Goal: Information Seeking & Learning: Learn about a topic

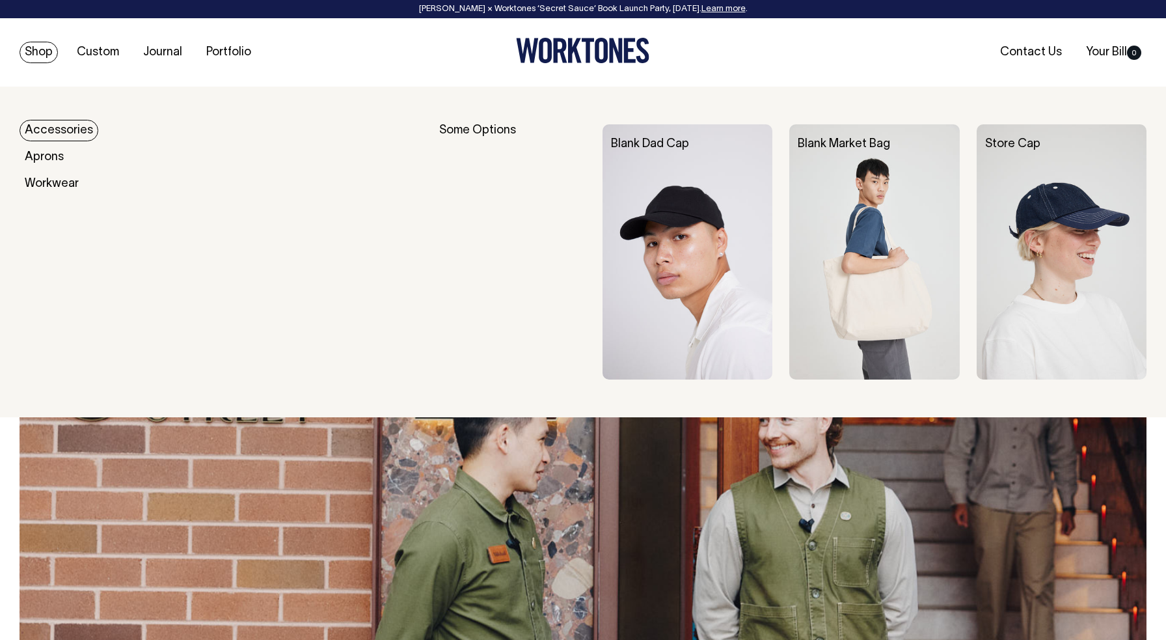
click at [42, 50] on link "Shop" at bounding box center [39, 52] width 38 height 21
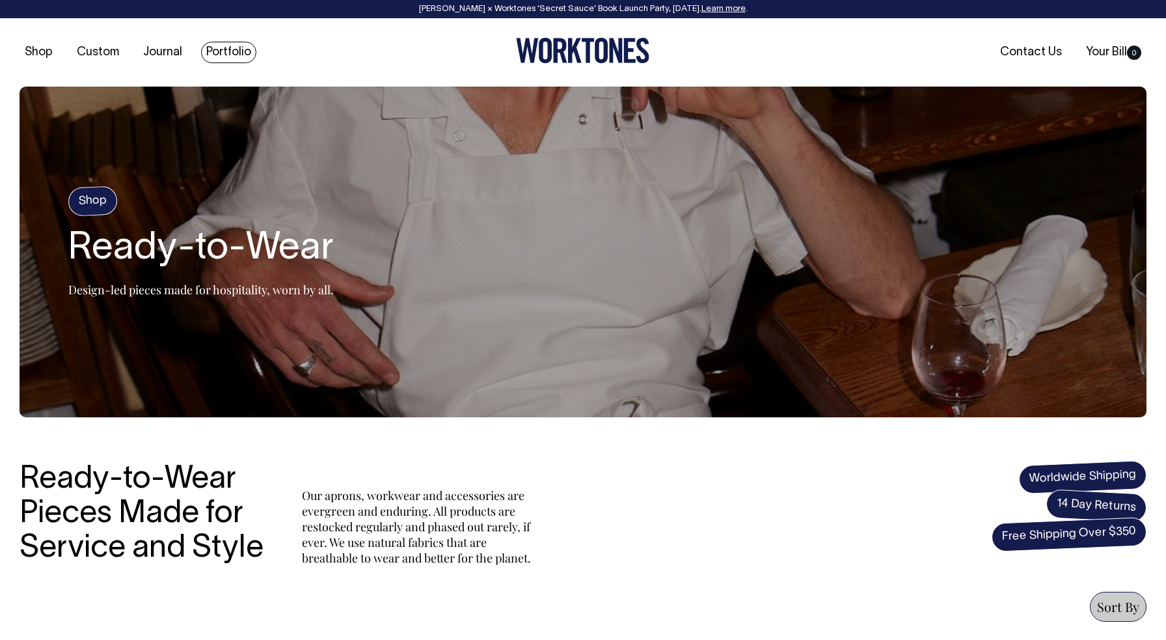
click at [230, 54] on link "Portfolio" at bounding box center [228, 52] width 55 height 21
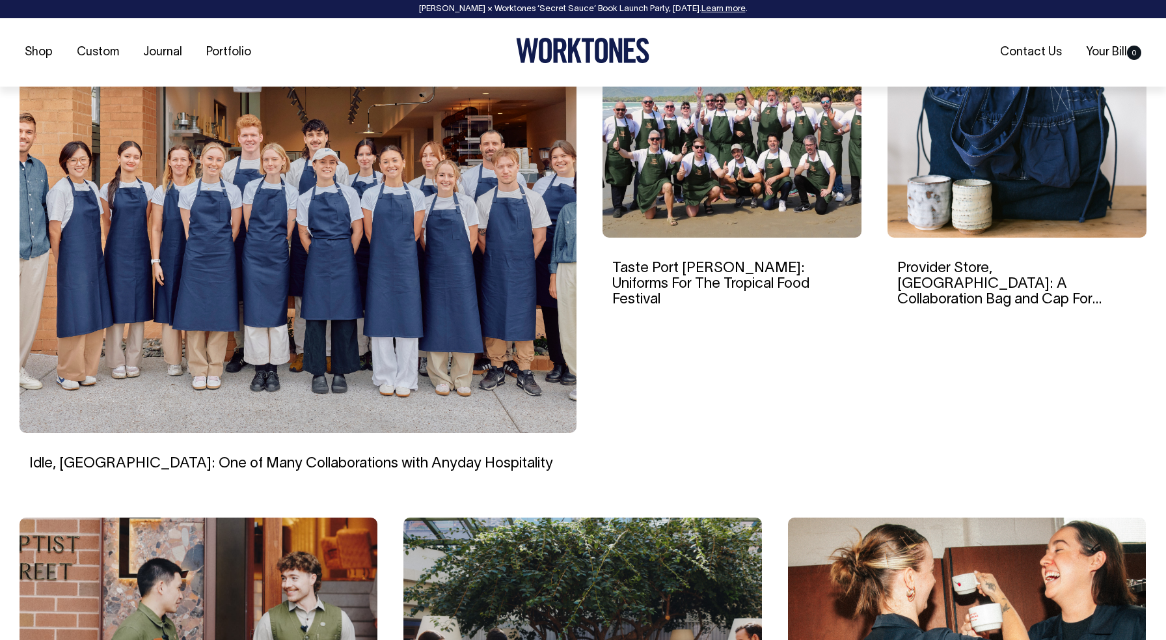
scroll to position [415, 0]
click at [413, 251] on img at bounding box center [298, 246] width 557 height 371
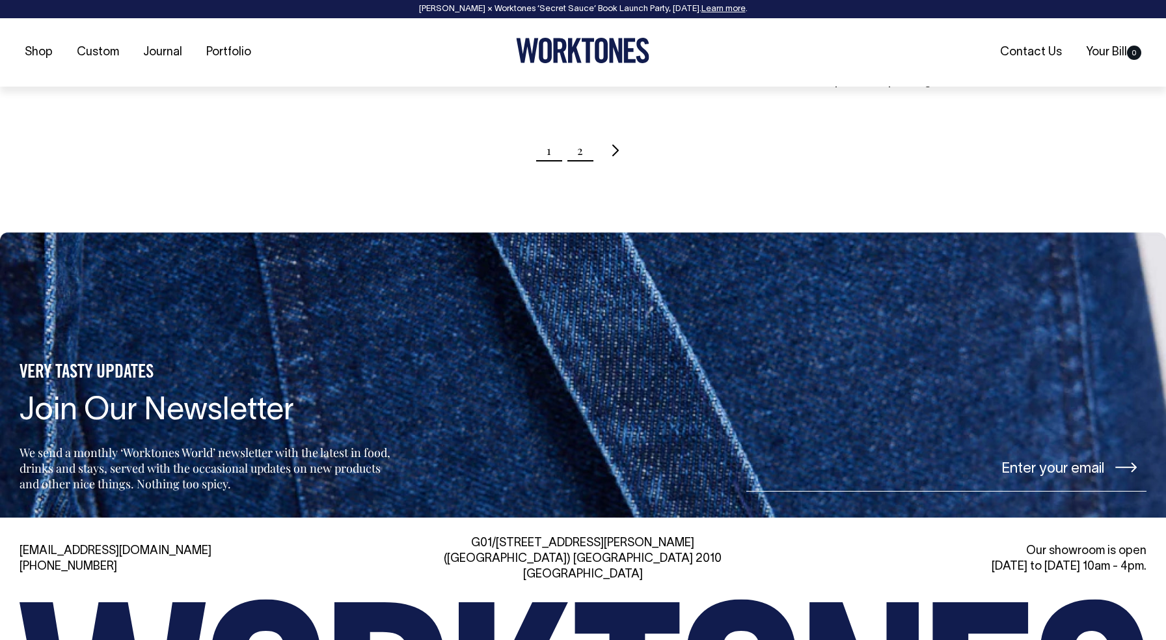
scroll to position [1551, 0]
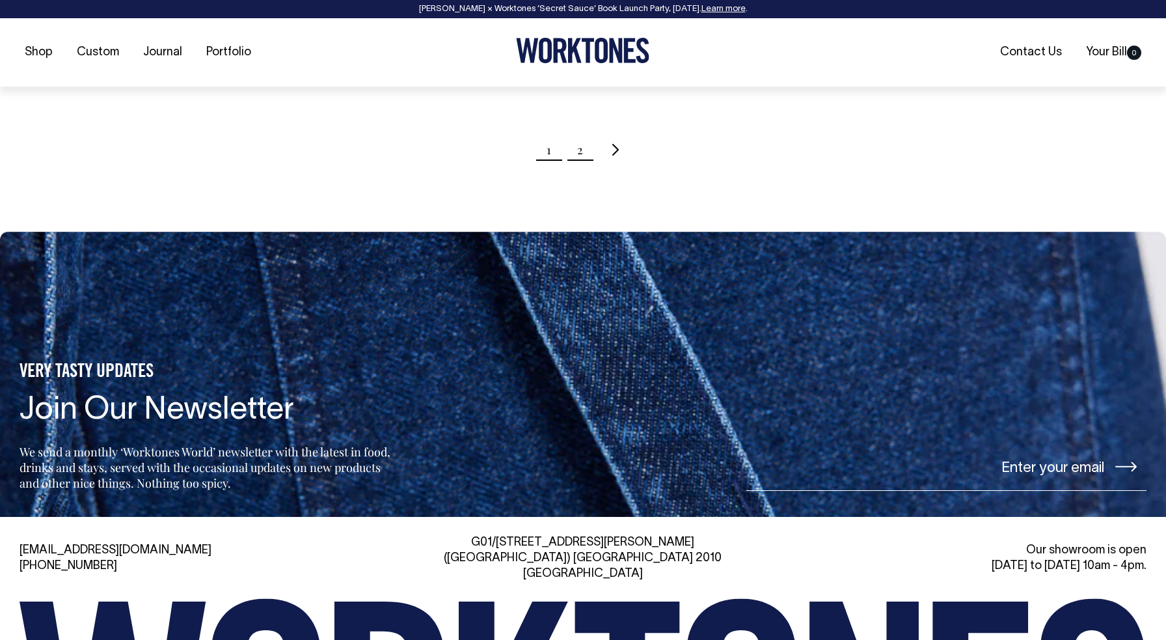
click at [580, 133] on link "2" at bounding box center [580, 149] width 6 height 33
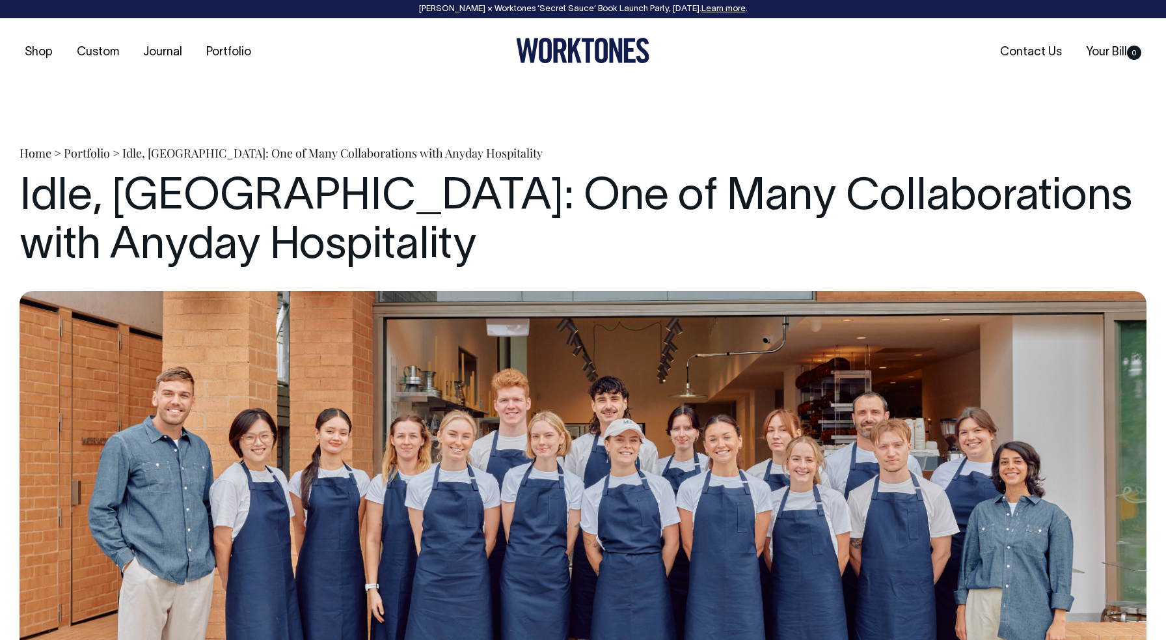
scroll to position [224, 0]
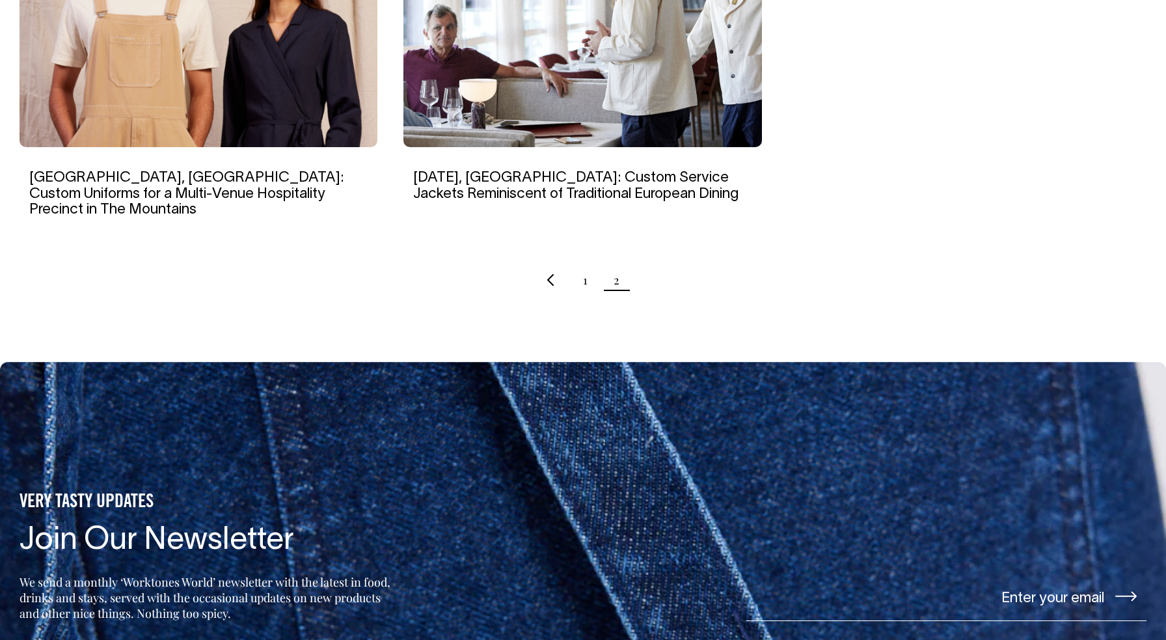
click at [578, 264] on ul "1 2" at bounding box center [583, 280] width 1127 height 33
click at [583, 264] on ul "1 2" at bounding box center [583, 280] width 1127 height 33
click at [586, 264] on link "1" at bounding box center [585, 280] width 5 height 33
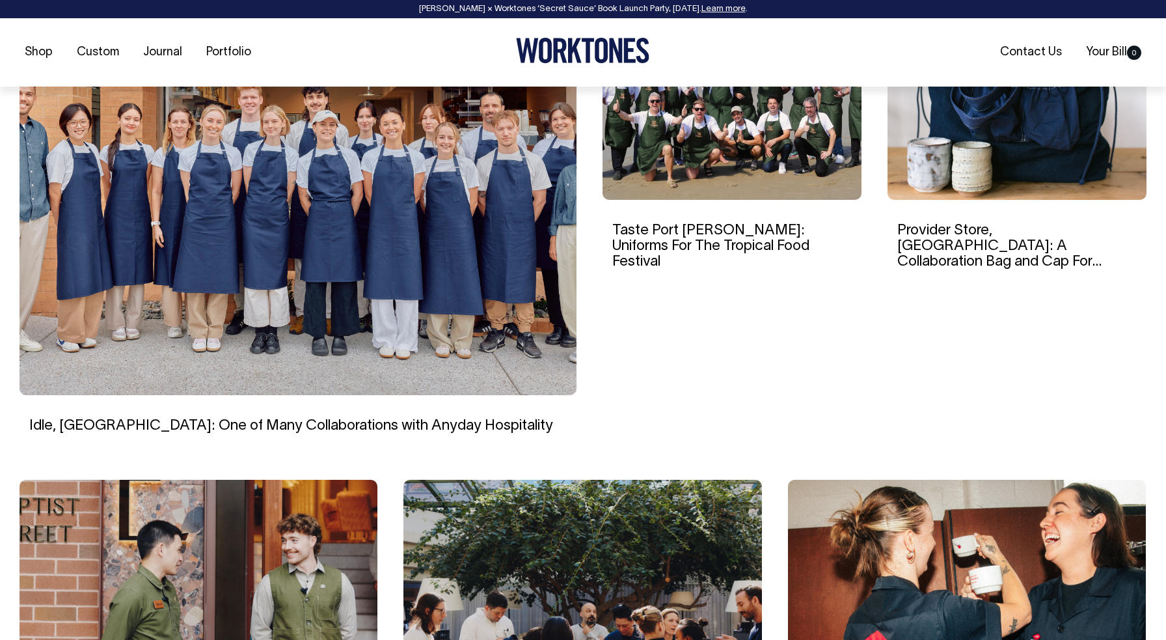
click at [471, 185] on img at bounding box center [298, 209] width 557 height 371
click at [739, 164] on img at bounding box center [732, 111] width 259 height 176
click at [956, 146] on img at bounding box center [1017, 111] width 259 height 176
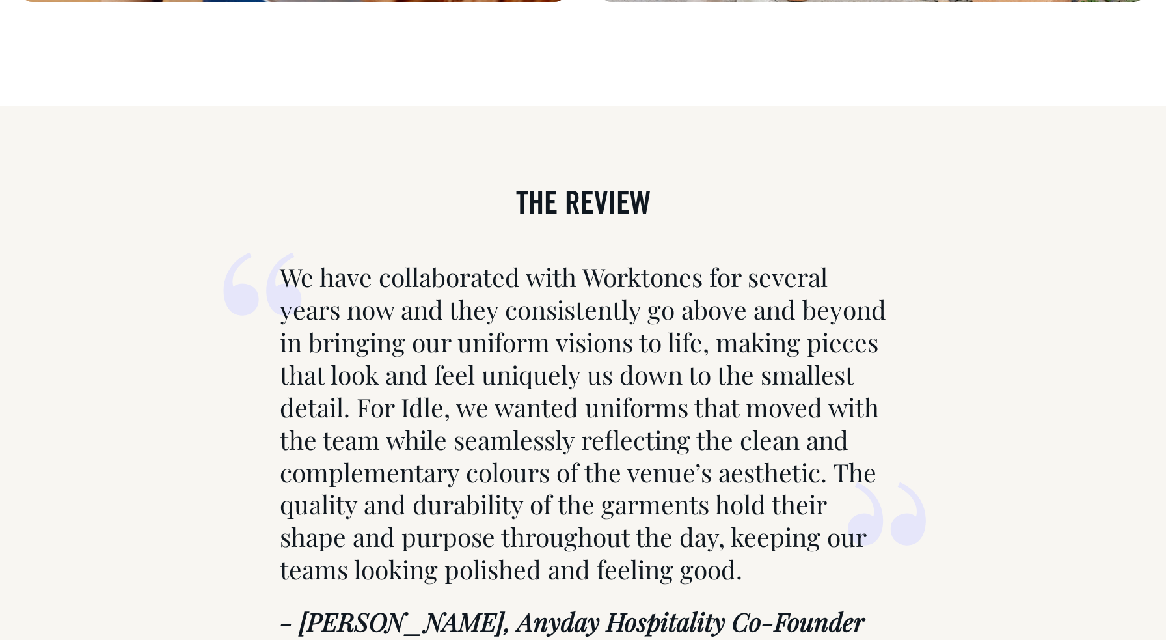
scroll to position [5637, 0]
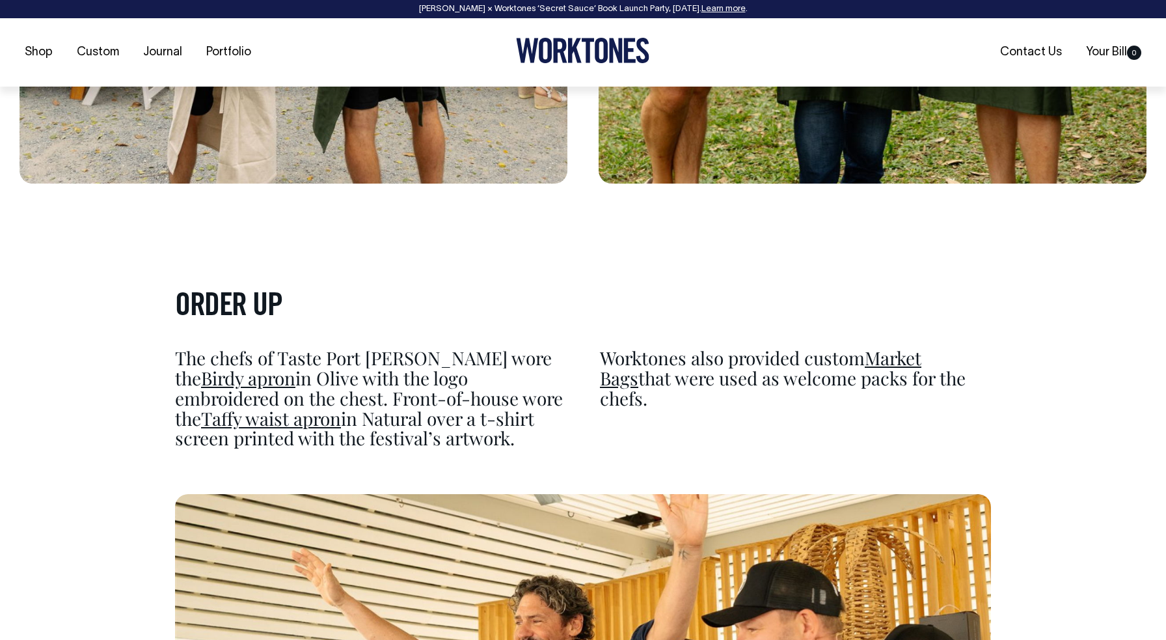
scroll to position [4575, 0]
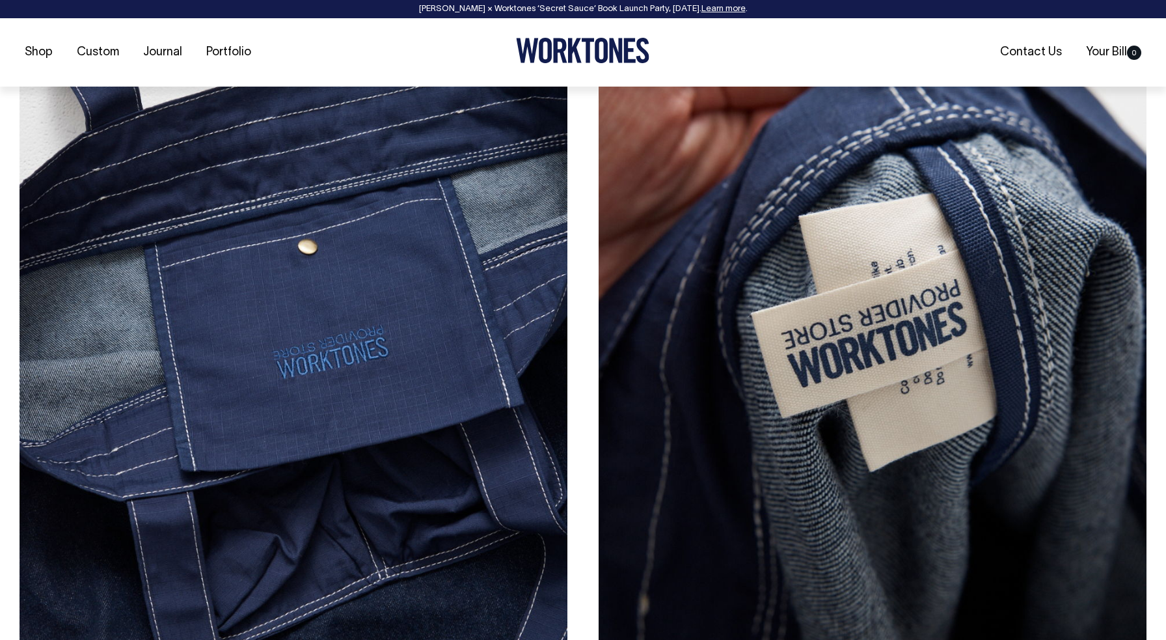
scroll to position [2098, 0]
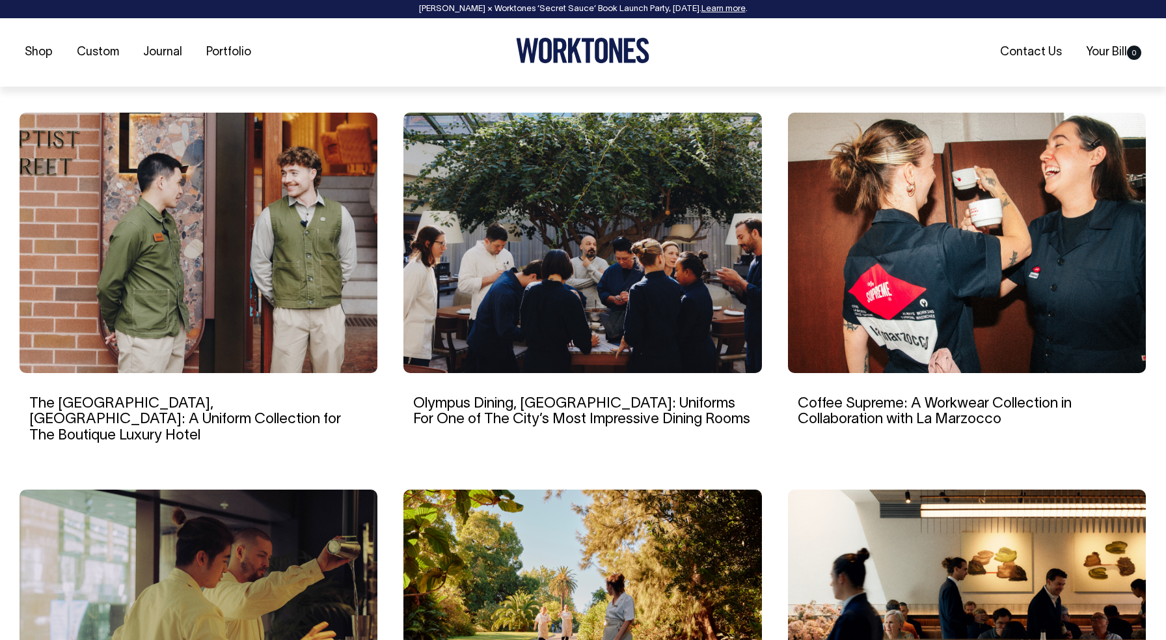
scroll to position [819, 0]
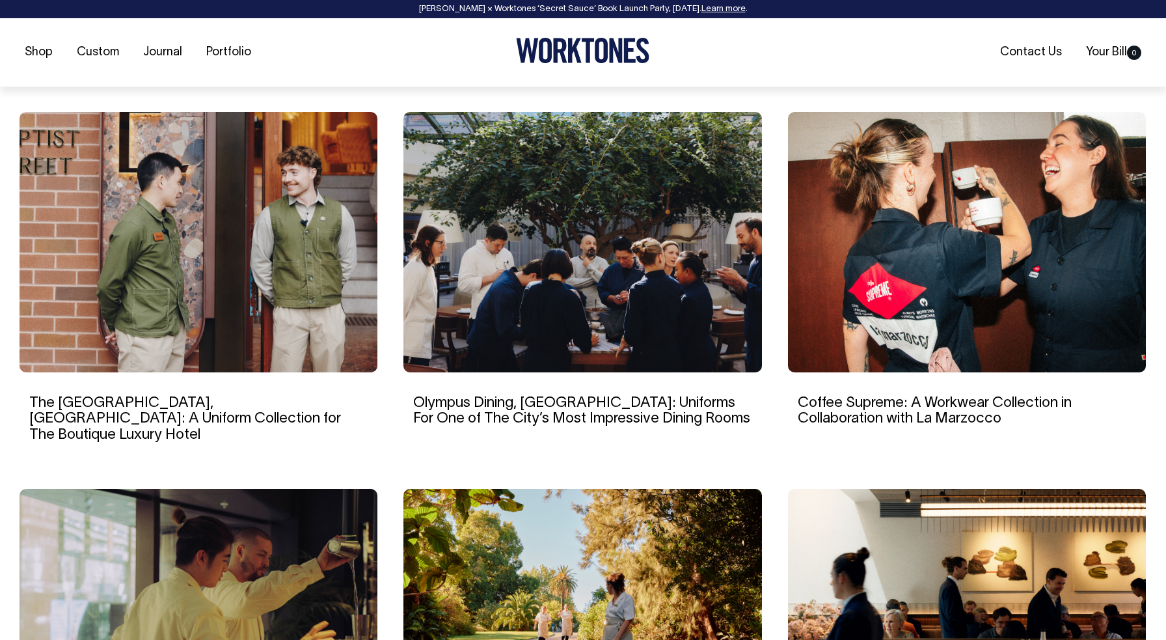
click at [333, 290] on img at bounding box center [199, 242] width 358 height 260
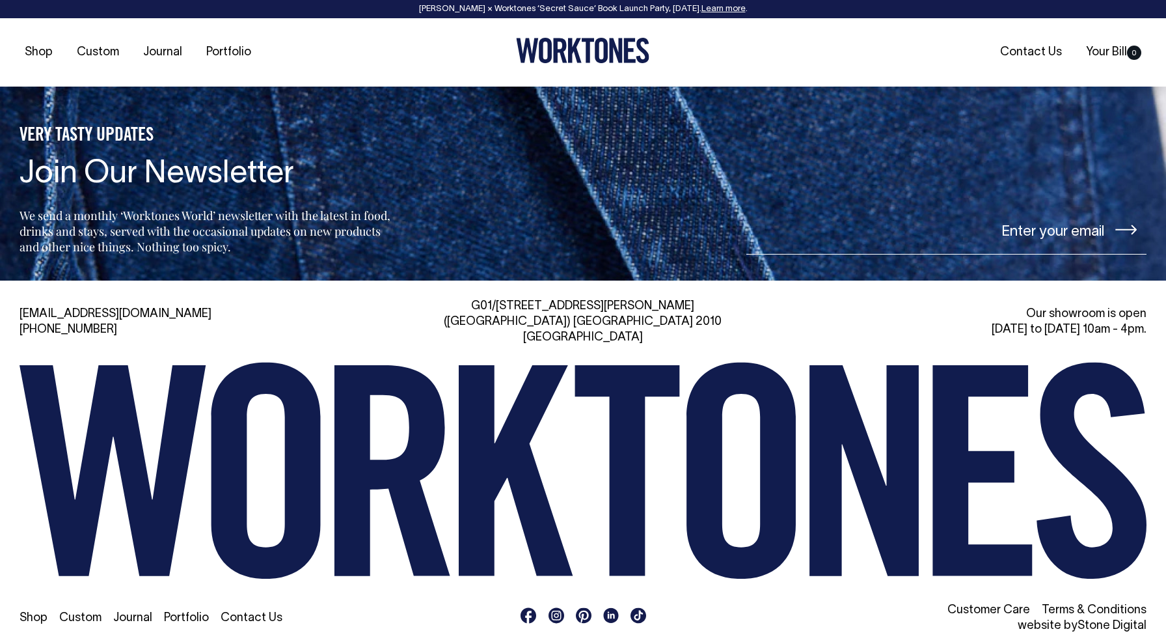
scroll to position [7625, 0]
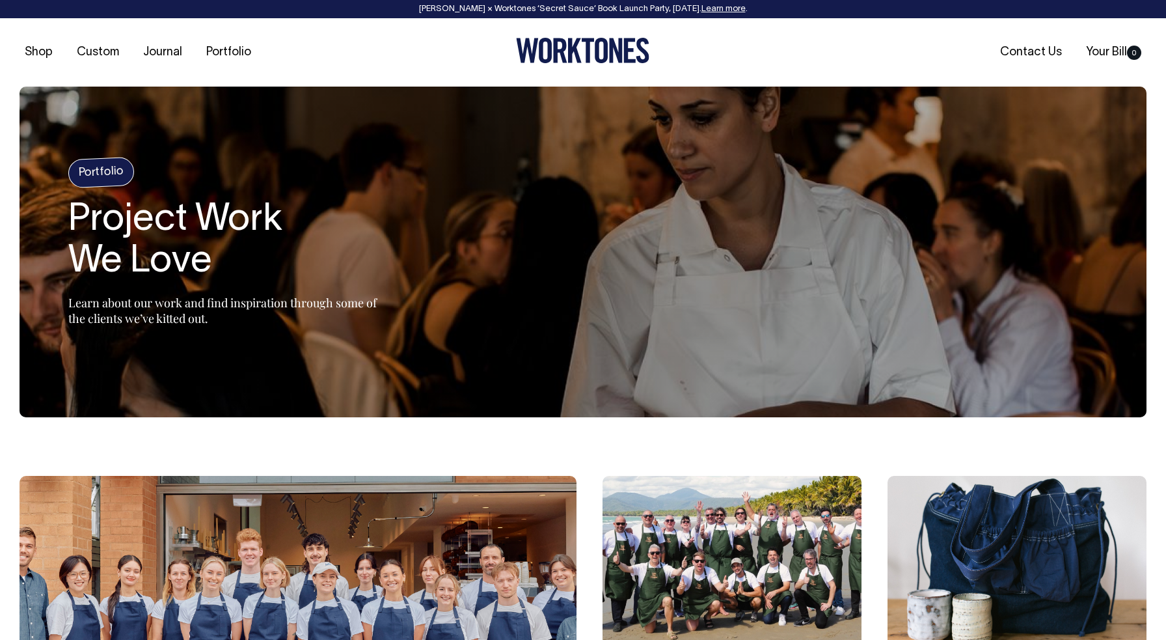
scroll to position [818, 0]
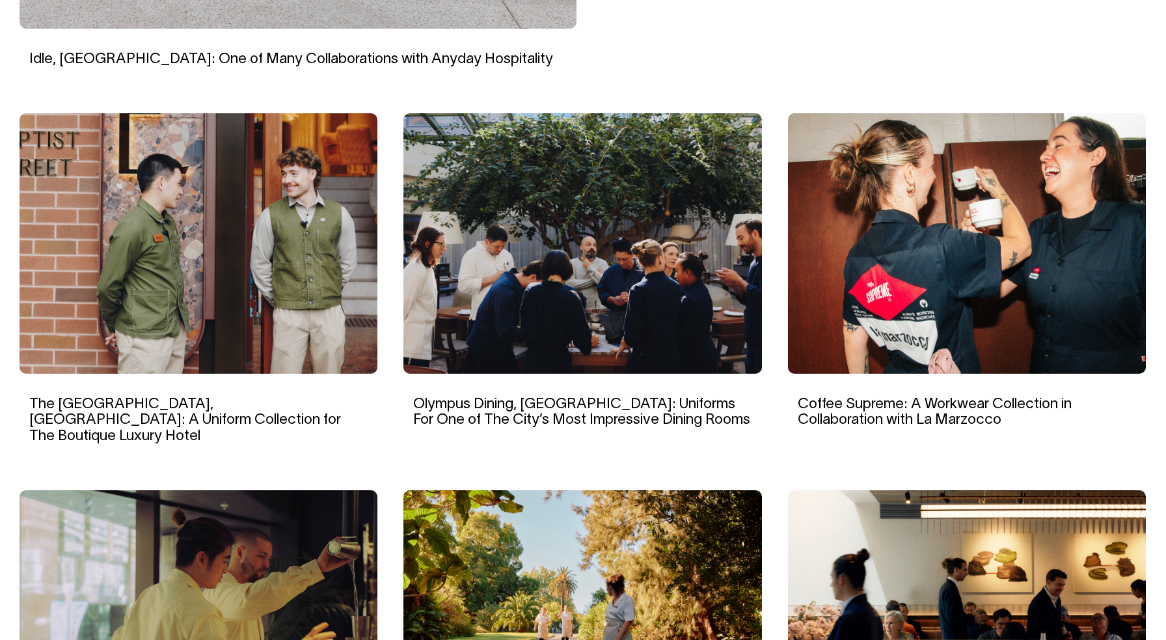
click at [956, 277] on img at bounding box center [967, 243] width 358 height 260
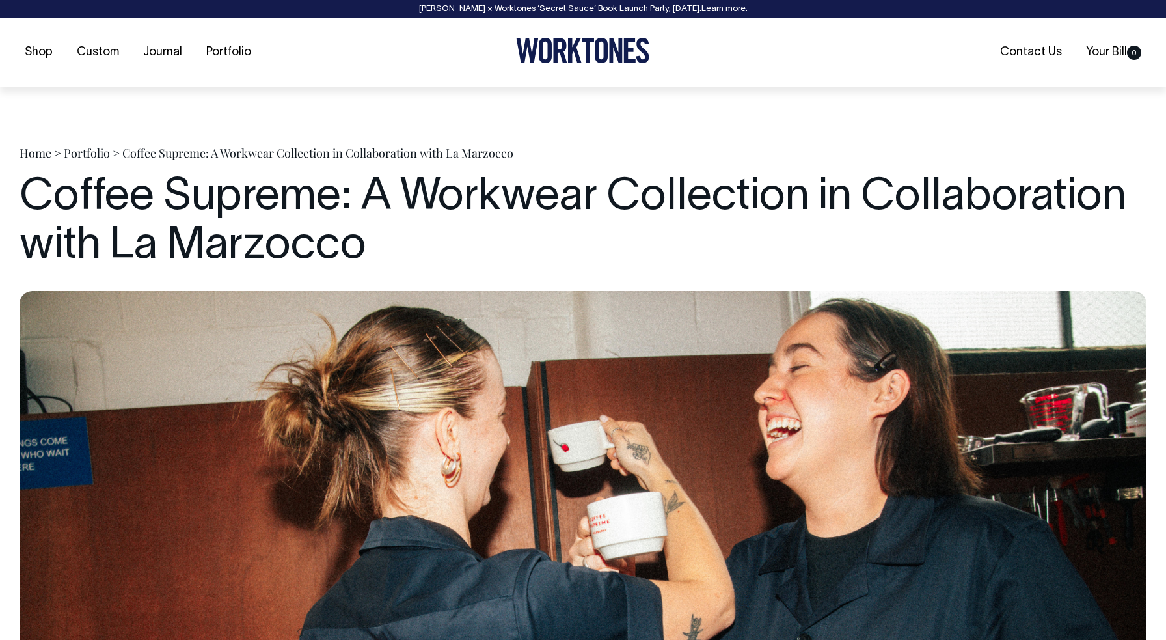
scroll to position [3594, 0]
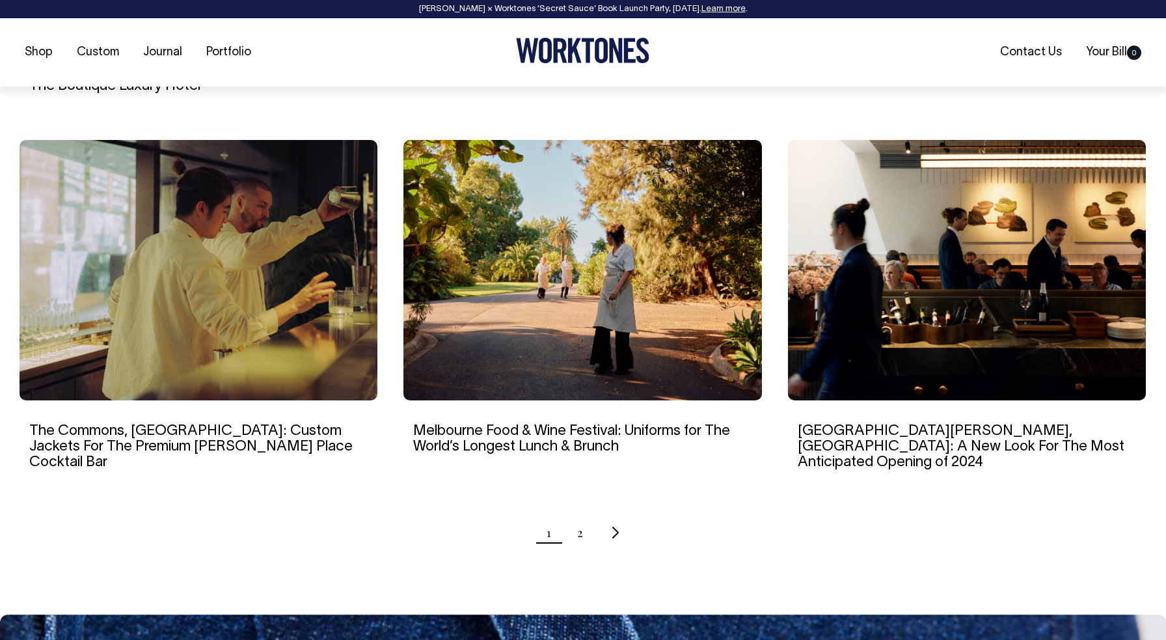
click at [256, 228] on img at bounding box center [199, 270] width 358 height 260
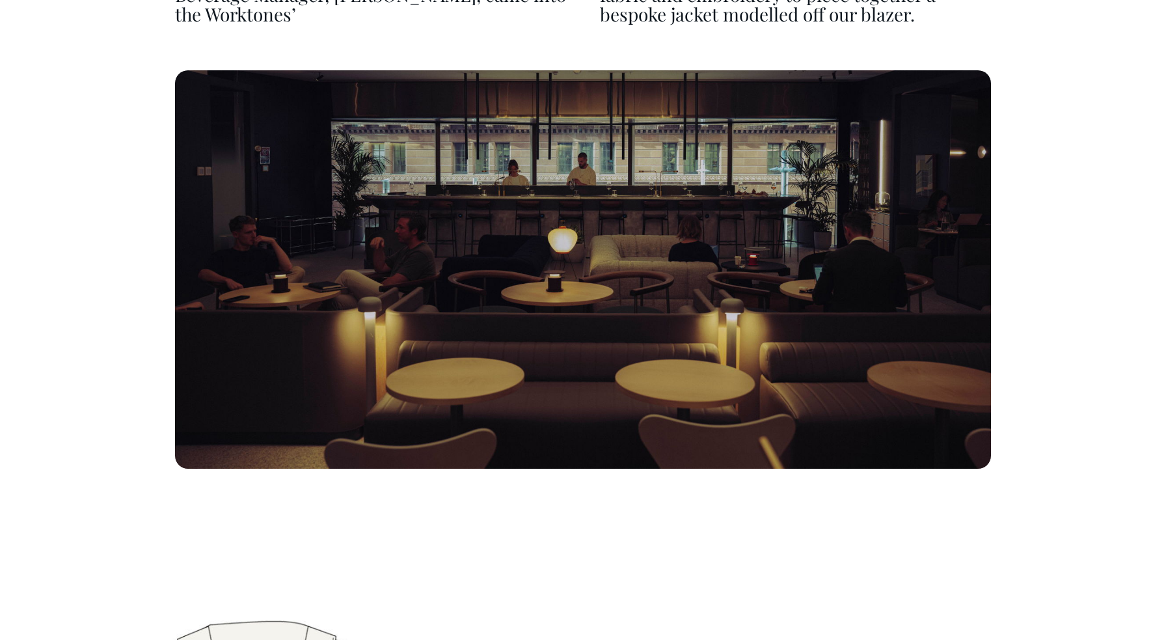
scroll to position [3479, 0]
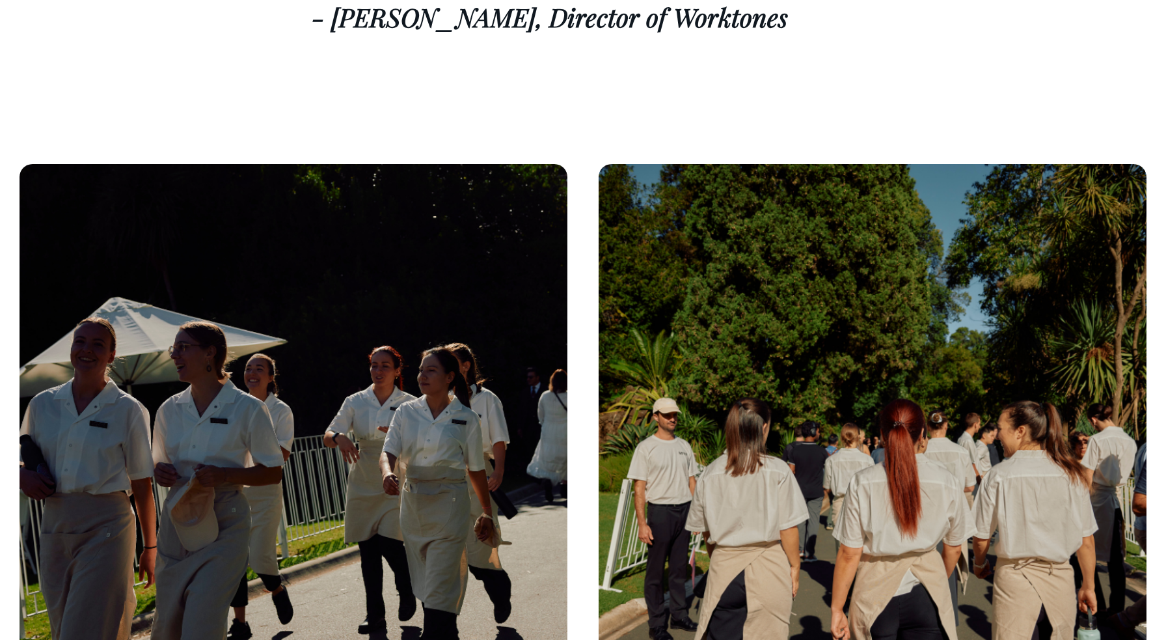
scroll to position [6430, 0]
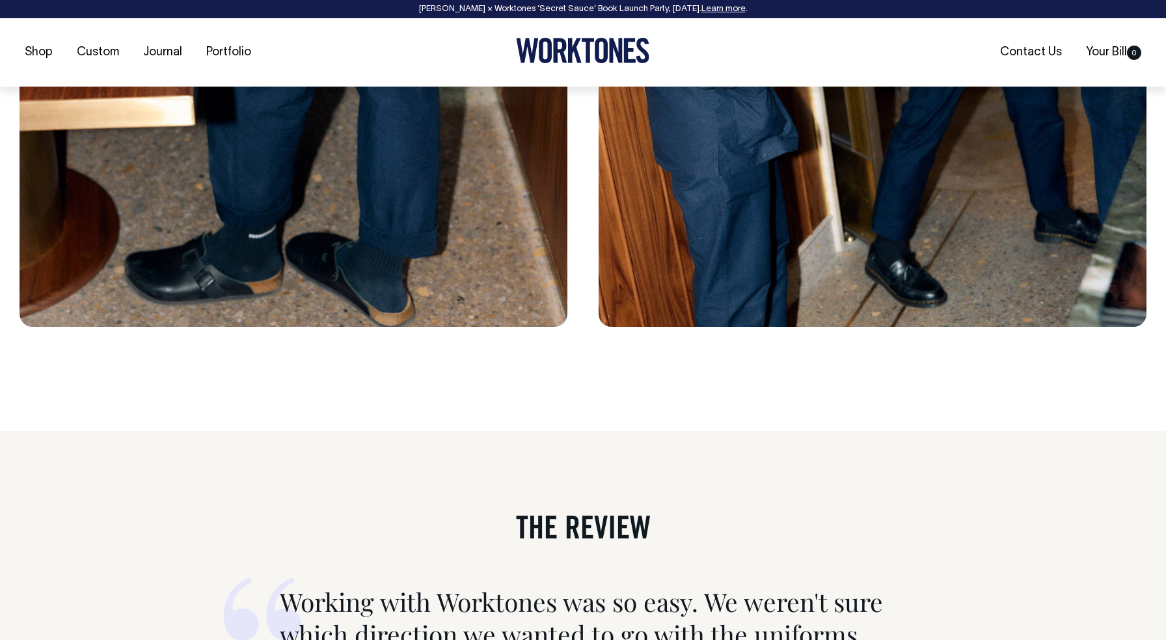
scroll to position [8168, 0]
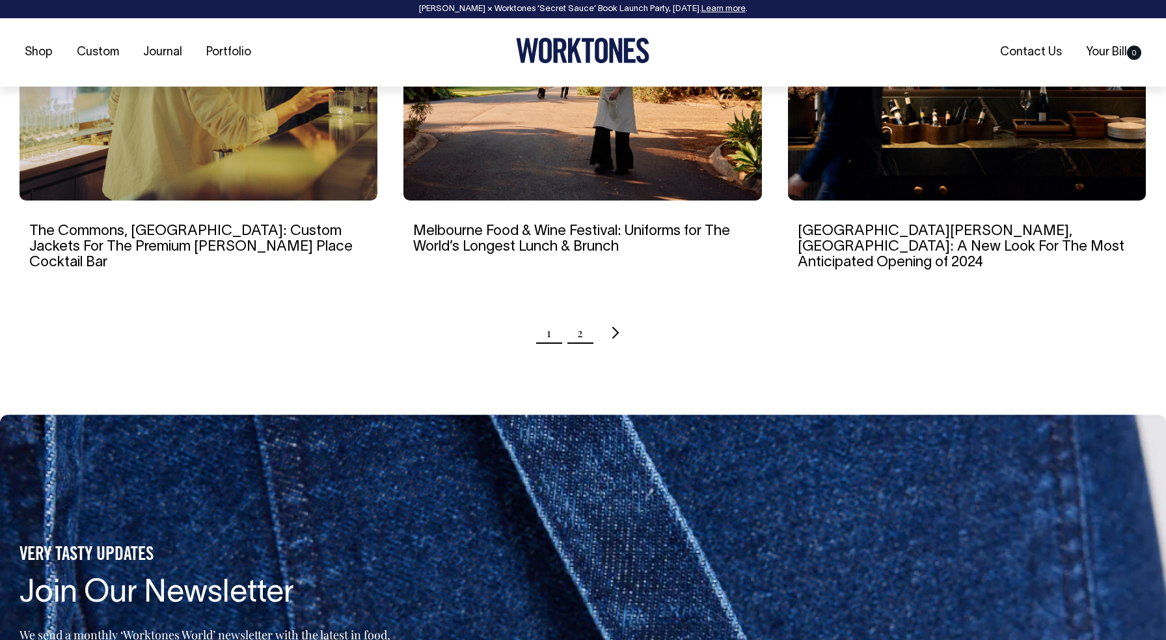
scroll to position [1369, 0]
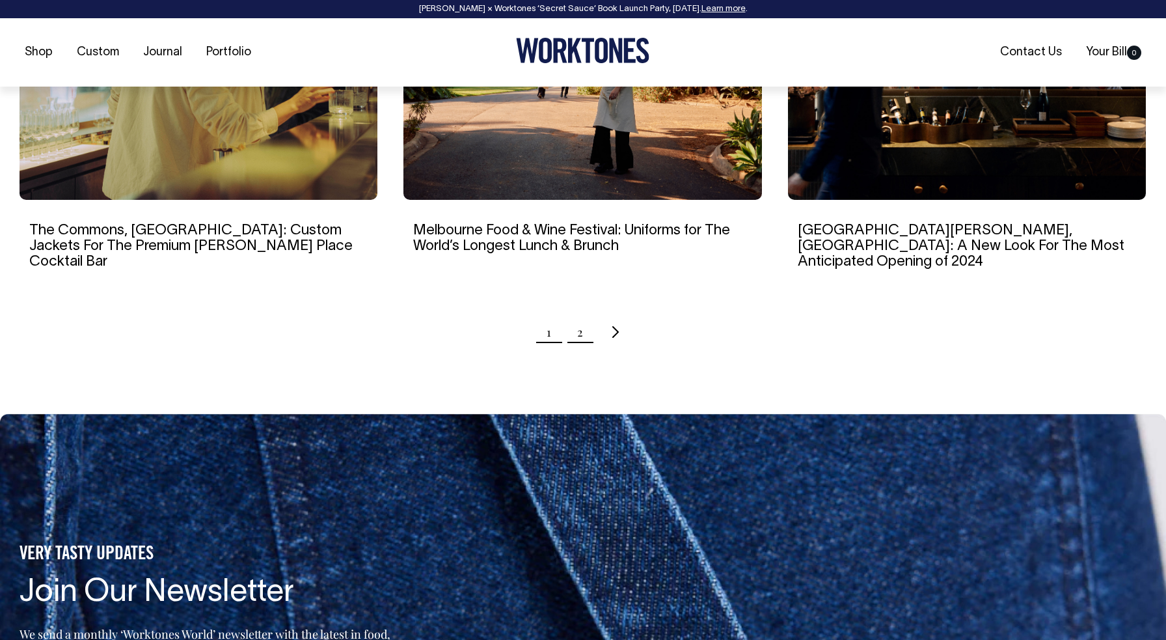
click at [581, 316] on link "2" at bounding box center [580, 332] width 6 height 33
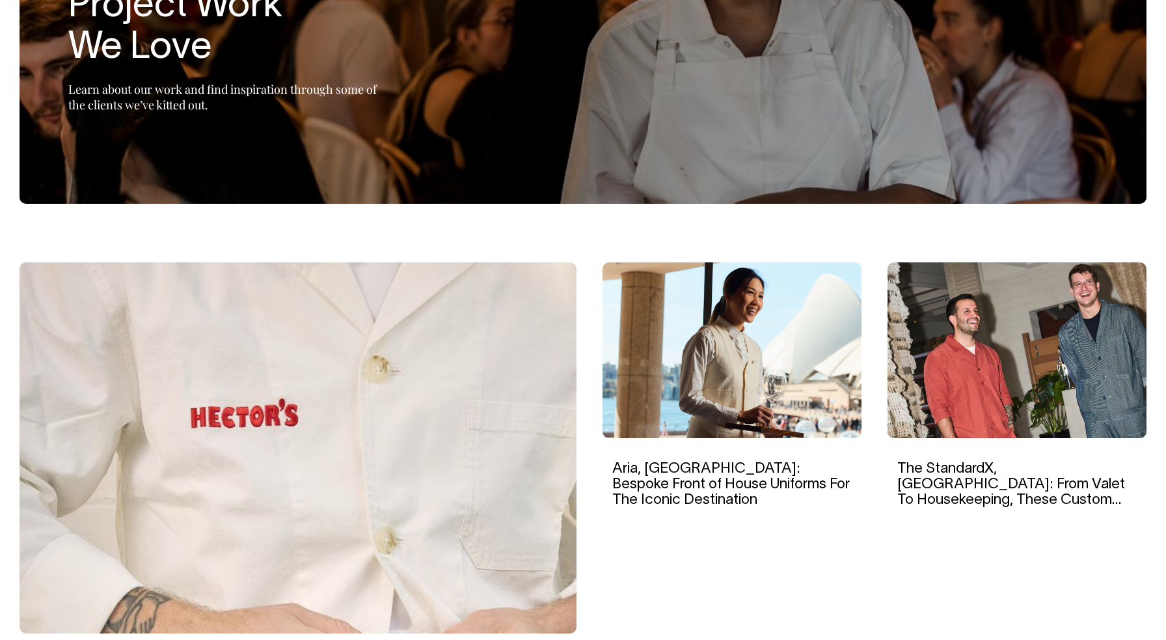
click at [418, 387] on img at bounding box center [298, 447] width 557 height 371
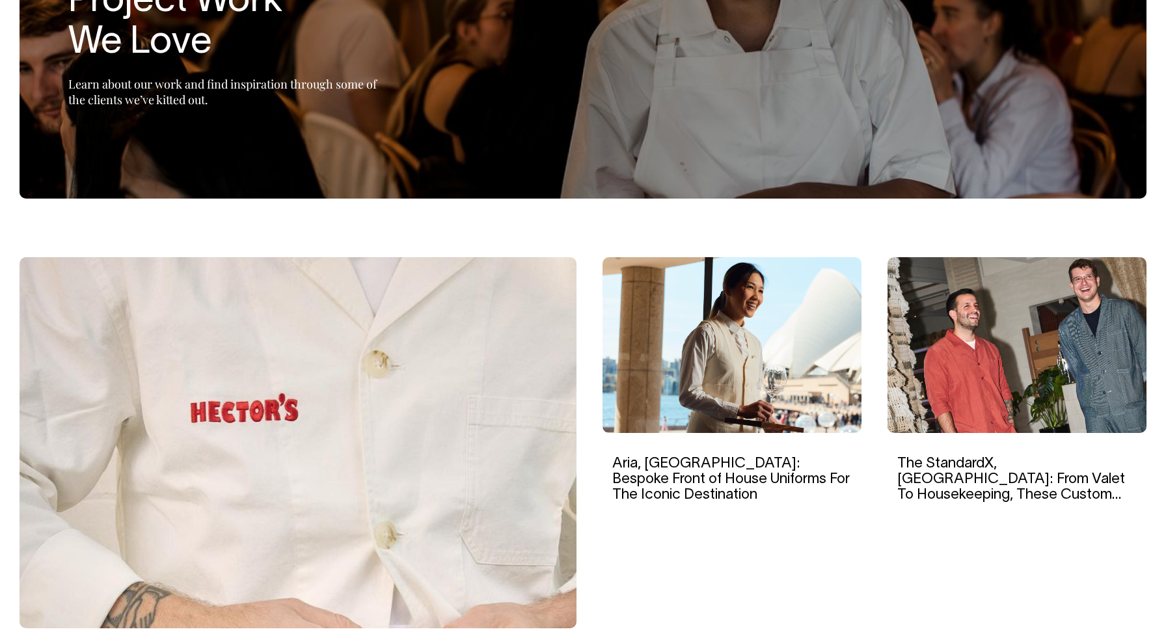
scroll to position [219, 0]
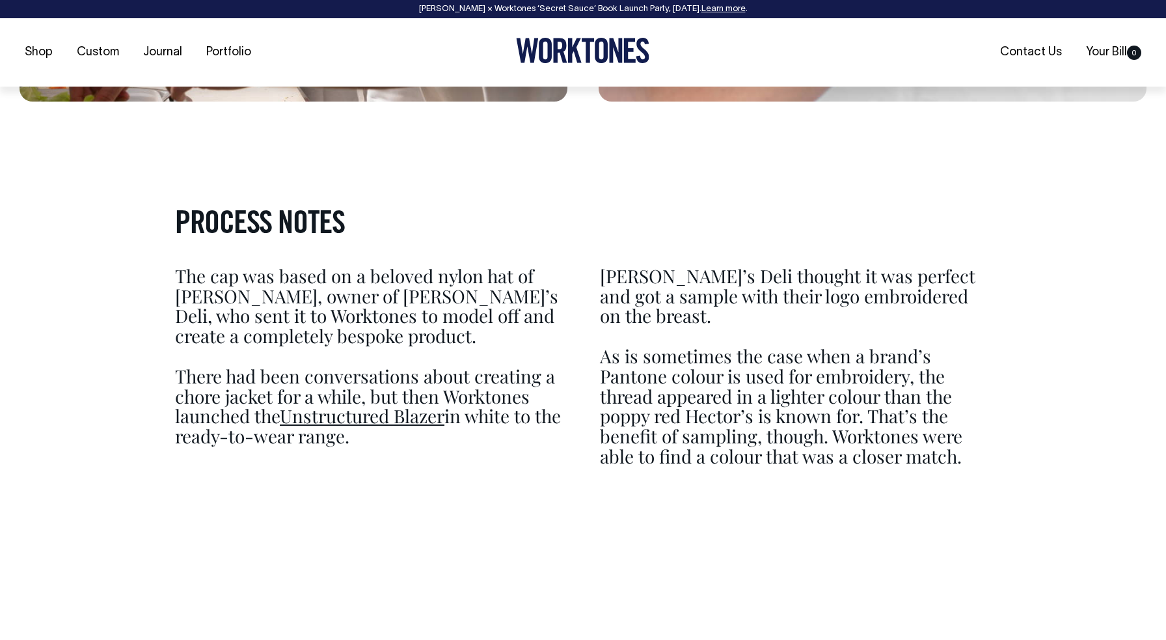
scroll to position [3214, 0]
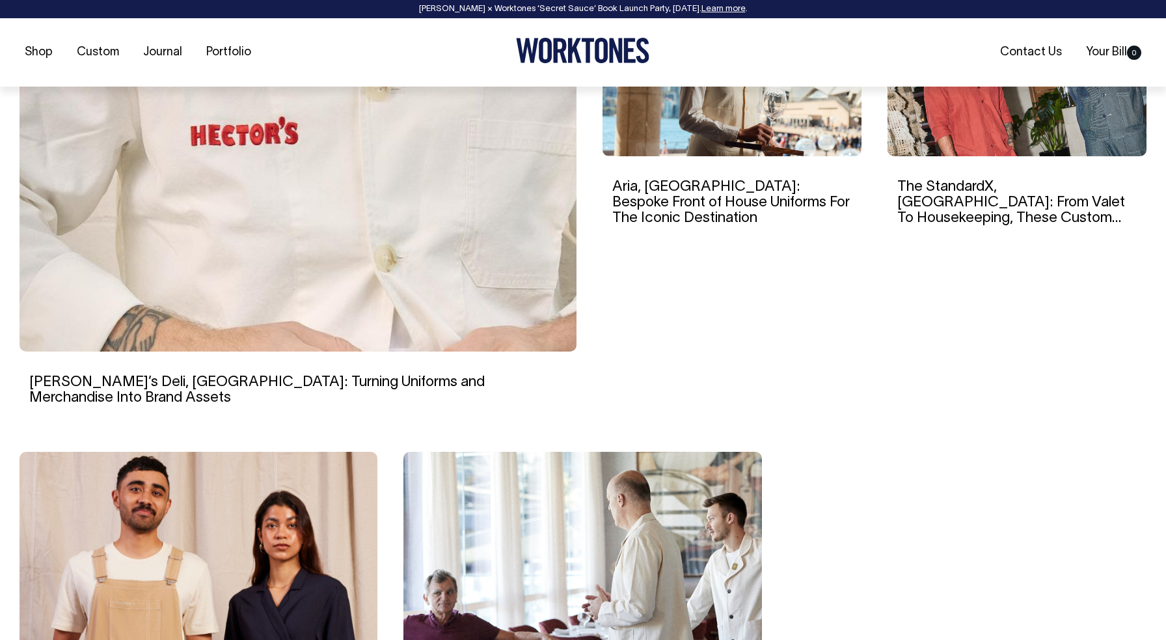
click at [777, 137] on img at bounding box center [732, 68] width 259 height 176
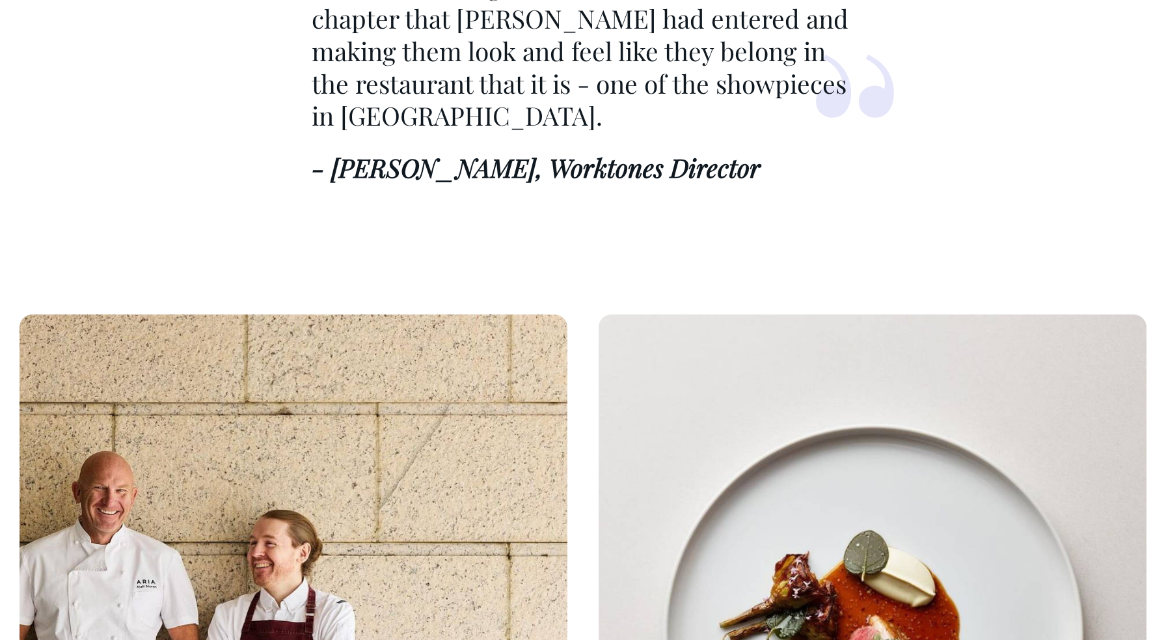
scroll to position [2753, 0]
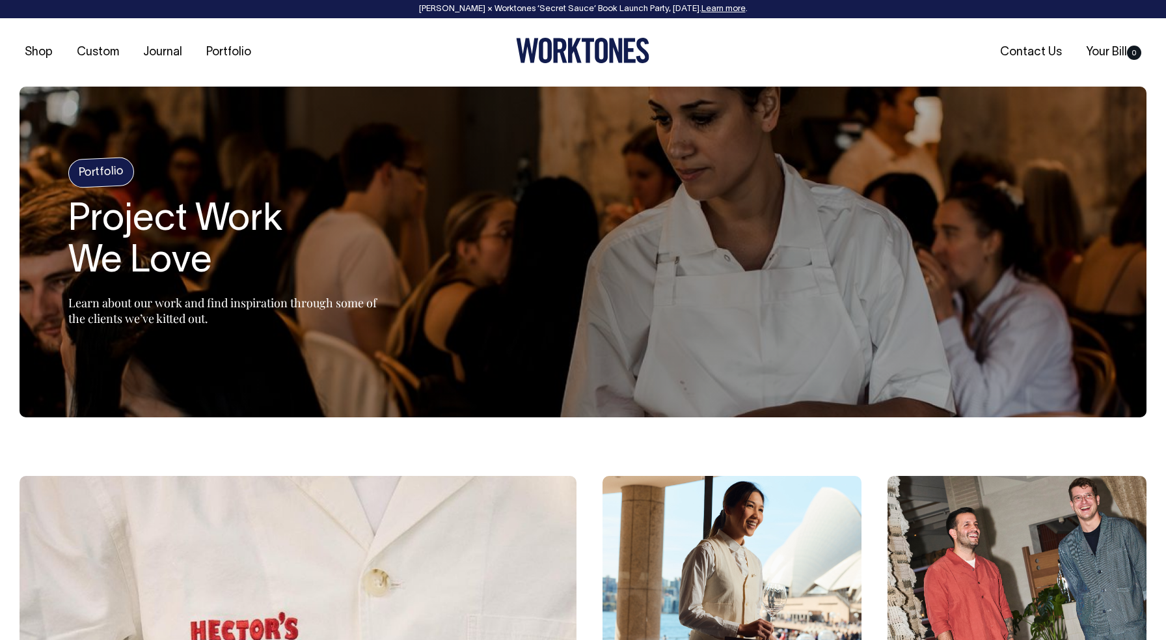
scroll to position [497, 0]
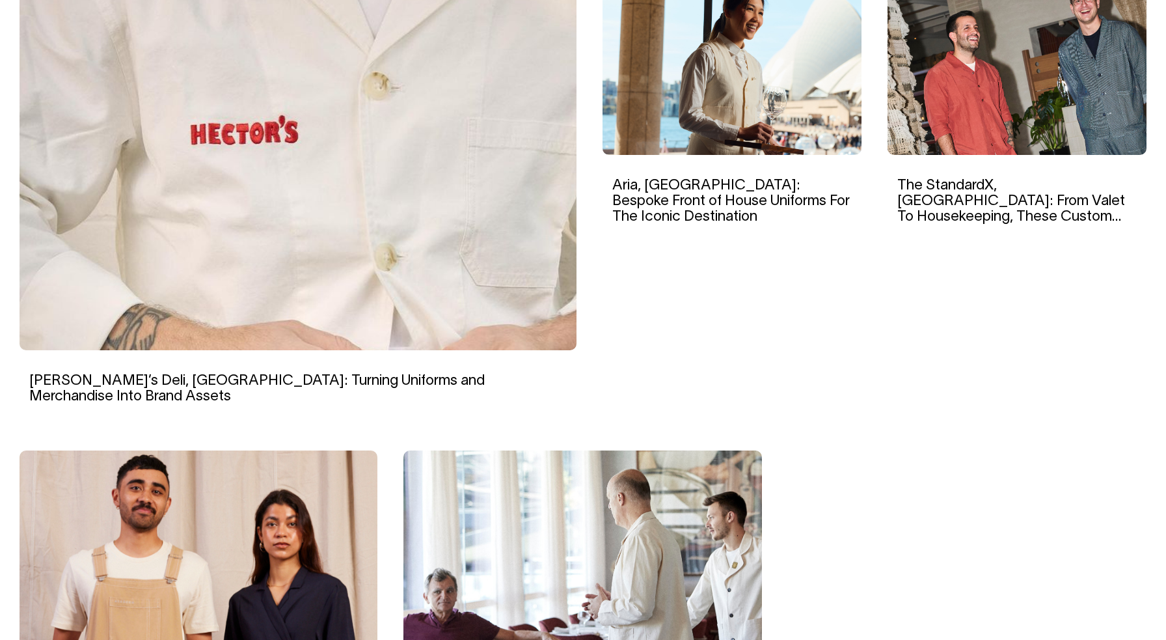
click at [1092, 82] on img at bounding box center [1017, 67] width 259 height 176
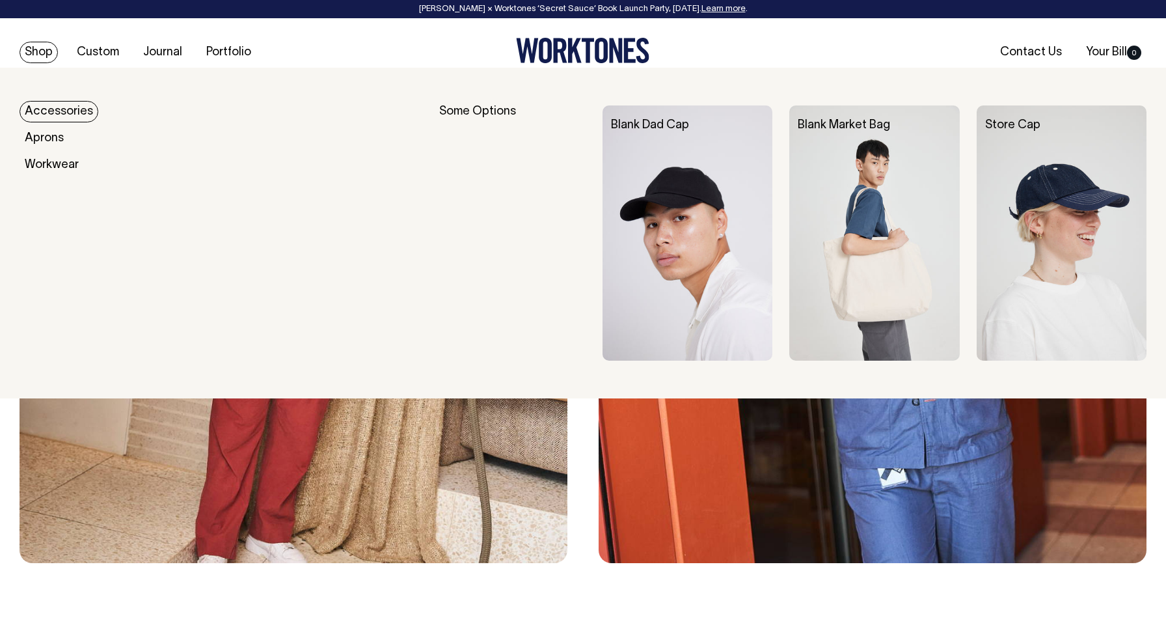
scroll to position [4392, 0]
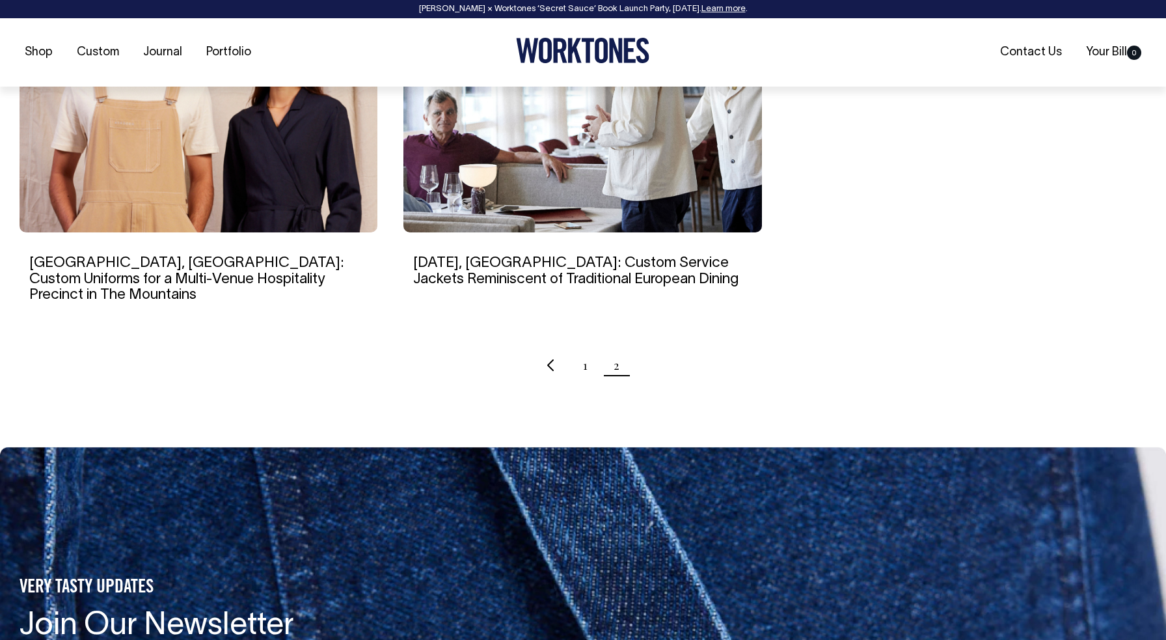
click at [225, 183] on img at bounding box center [199, 102] width 358 height 260
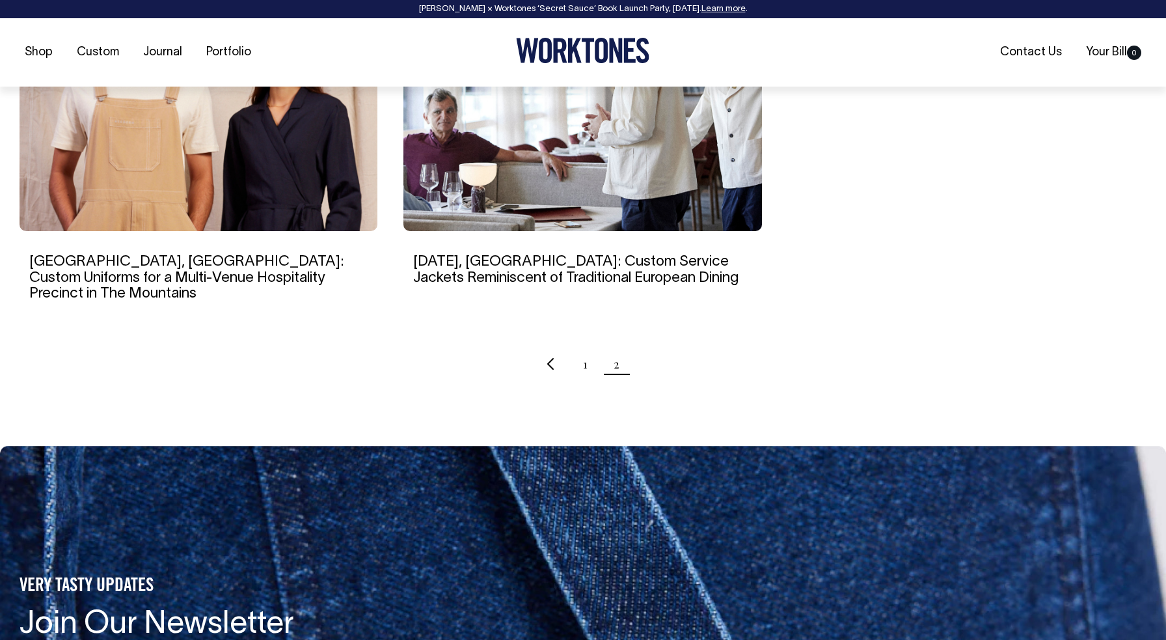
scroll to position [977, 0]
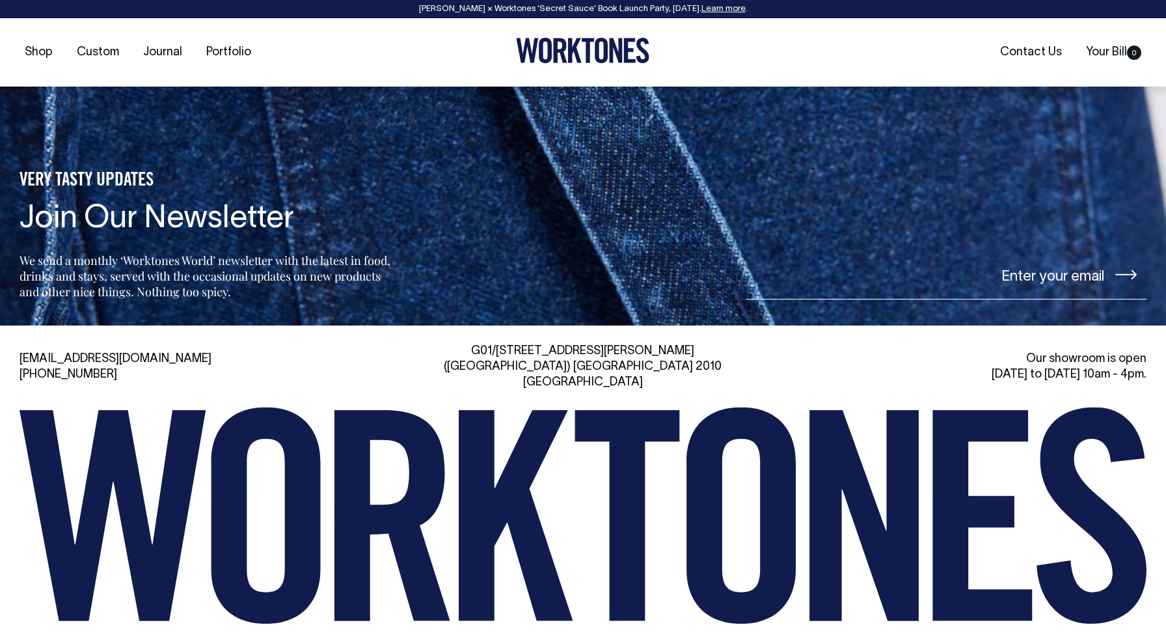
scroll to position [10460, 0]
